Goal: Communication & Community: Answer question/provide support

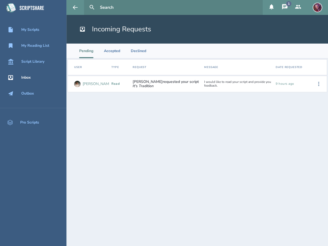
click at [90, 84] on div "[PERSON_NAME]" at bounding box center [97, 84] width 29 height 4
click at [92, 83] on div "[PERSON_NAME]" at bounding box center [97, 84] width 29 height 4
click at [225, 84] on div "I would like to read your script and provide you feedback." at bounding box center [237, 84] width 71 height 12
click at [322, 83] on button at bounding box center [318, 84] width 12 height 12
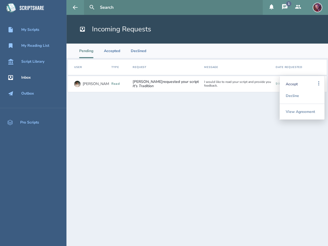
click at [301, 83] on div "Accept" at bounding box center [301, 84] width 32 height 12
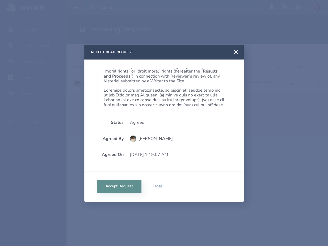
scroll to position [321, 0]
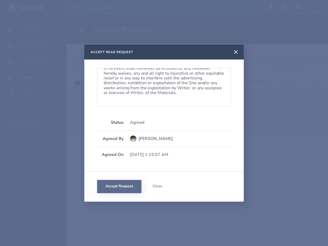
click at [111, 188] on button "Accept Request" at bounding box center [119, 186] width 44 height 13
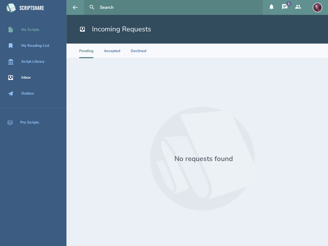
click at [23, 31] on div "My Scripts" at bounding box center [30, 30] width 18 height 4
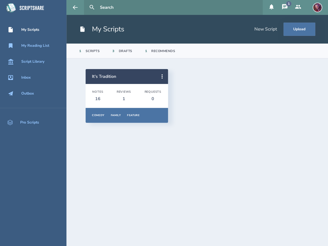
click at [286, 7] on icon at bounding box center [284, 7] width 6 height 6
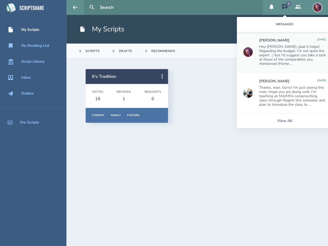
click at [202, 106] on div "It's Tradition Notes 16 Reviews 1 Requests 0 Comedy Family Feature Overview Not…" at bounding box center [196, 96] width 223 height 54
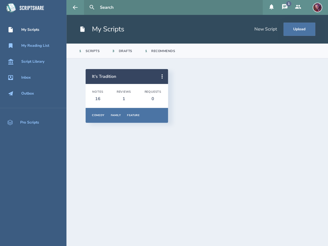
click at [28, 31] on div "My Scripts" at bounding box center [30, 30] width 18 height 4
click at [94, 7] on icon at bounding box center [92, 7] width 6 height 6
click at [89, 7] on icon at bounding box center [92, 7] width 6 height 6
click at [95, 8] on button at bounding box center [92, 8] width 12 height 12
click at [76, 8] on icon at bounding box center [75, 7] width 6 height 6
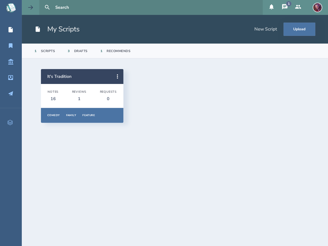
click at [31, 8] on icon at bounding box center [30, 7] width 5 height 4
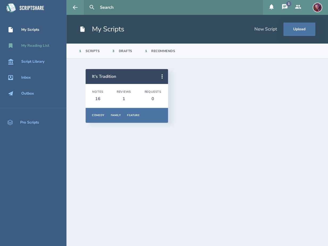
click at [31, 46] on div "My Reading List" at bounding box center [35, 46] width 28 height 4
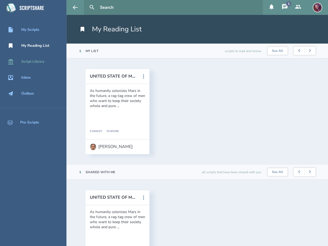
click at [33, 65] on link "Script Library" at bounding box center [33, 62] width 66 height 12
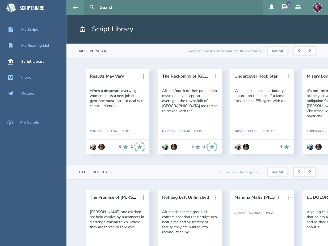
click at [287, 8] on icon at bounding box center [284, 6] width 5 height 5
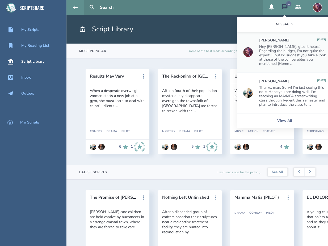
click at [287, 8] on icon at bounding box center [284, 6] width 5 height 5
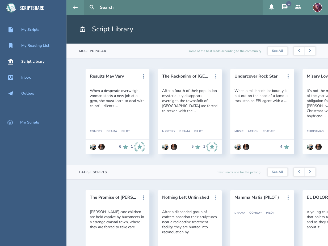
click at [283, 6] on icon at bounding box center [284, 6] width 5 height 5
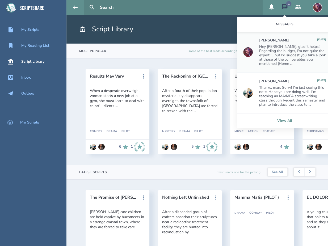
click at [279, 120] on link "View All" at bounding box center [284, 120] width 96 height 15
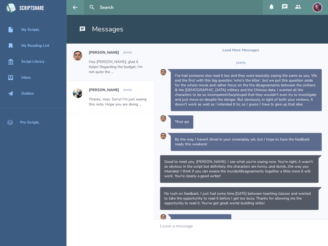
scroll to position [151, 0]
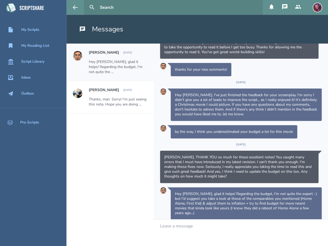
click at [112, 54] on h2 "Louis Delassault" at bounding box center [104, 52] width 30 height 5
click at [123, 98] on div "Thanks, man. Sorry! I'm just seeing this note. Hope you are doing ..." at bounding box center [118, 102] width 58 height 10
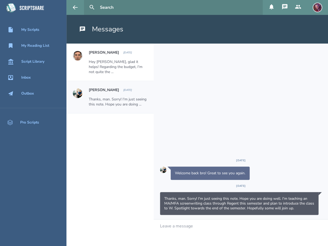
scroll to position [0, 0]
click at [122, 64] on div "Hey Seth, glad it helps! Regarding the budget, I'm not quite the ..." at bounding box center [118, 66] width 58 height 15
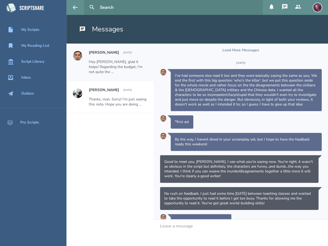
scroll to position [151, 0]
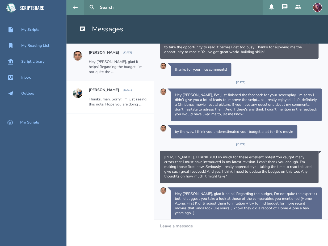
click at [235, 224] on div at bounding box center [240, 225] width 161 height 5
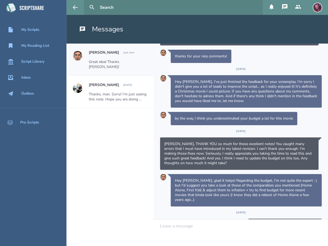
scroll to position [163, 0]
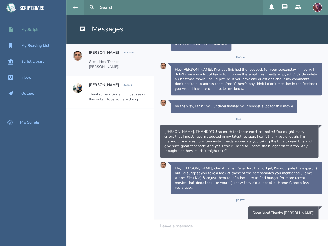
click at [36, 30] on div "My Scripts" at bounding box center [30, 30] width 18 height 4
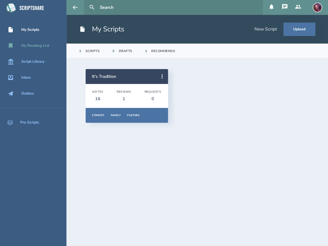
click at [36, 45] on div "My Reading List" at bounding box center [35, 46] width 28 height 4
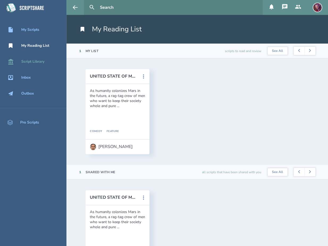
click at [37, 65] on link "Script Library" at bounding box center [33, 62] width 66 height 12
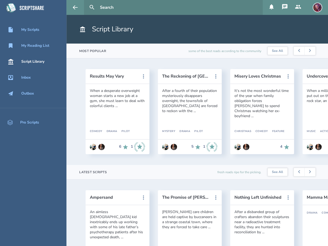
click at [298, 7] on icon at bounding box center [298, 7] width 6 height 4
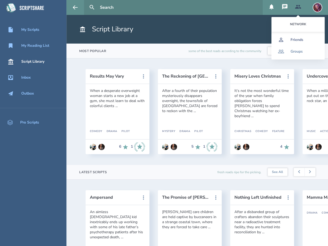
click at [301, 36] on link "Friends" at bounding box center [297, 40] width 53 height 12
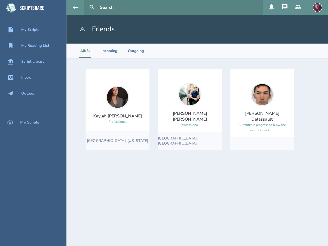
click at [286, 7] on icon at bounding box center [284, 6] width 5 height 5
click at [273, 7] on icon at bounding box center [271, 6] width 4 height 5
click at [170, 20] on header "Friends" at bounding box center [196, 29] width 261 height 29
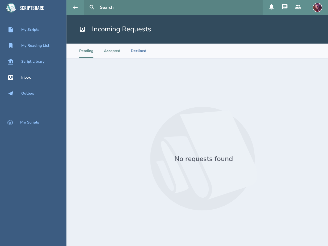
click at [112, 51] on li "Accepted" at bounding box center [112, 51] width 16 height 15
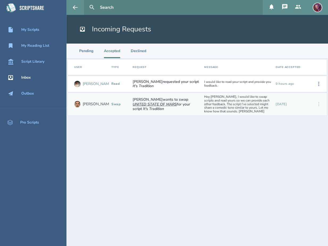
click at [92, 83] on div "[PERSON_NAME]" at bounding box center [97, 84] width 29 height 4
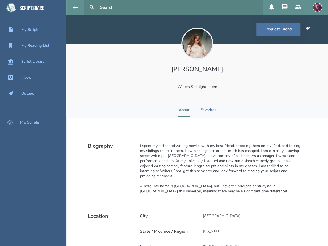
click at [197, 39] on img at bounding box center [197, 44] width 32 height 32
click at [77, 8] on icon at bounding box center [75, 7] width 6 height 6
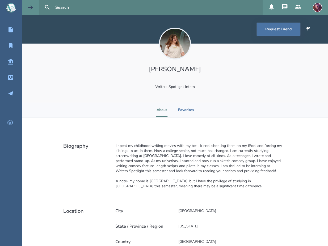
click at [33, 8] on icon at bounding box center [30, 7] width 5 height 4
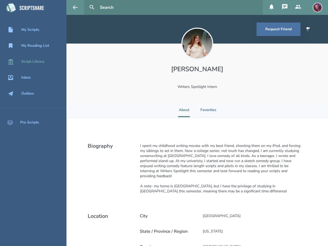
click at [21, 63] on div "Script Library" at bounding box center [32, 61] width 23 height 4
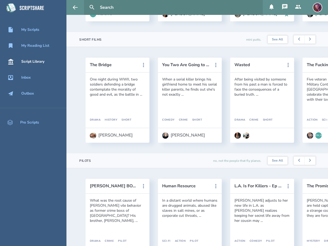
scroll to position [403, 0]
